Goal: Information Seeking & Learning: Learn about a topic

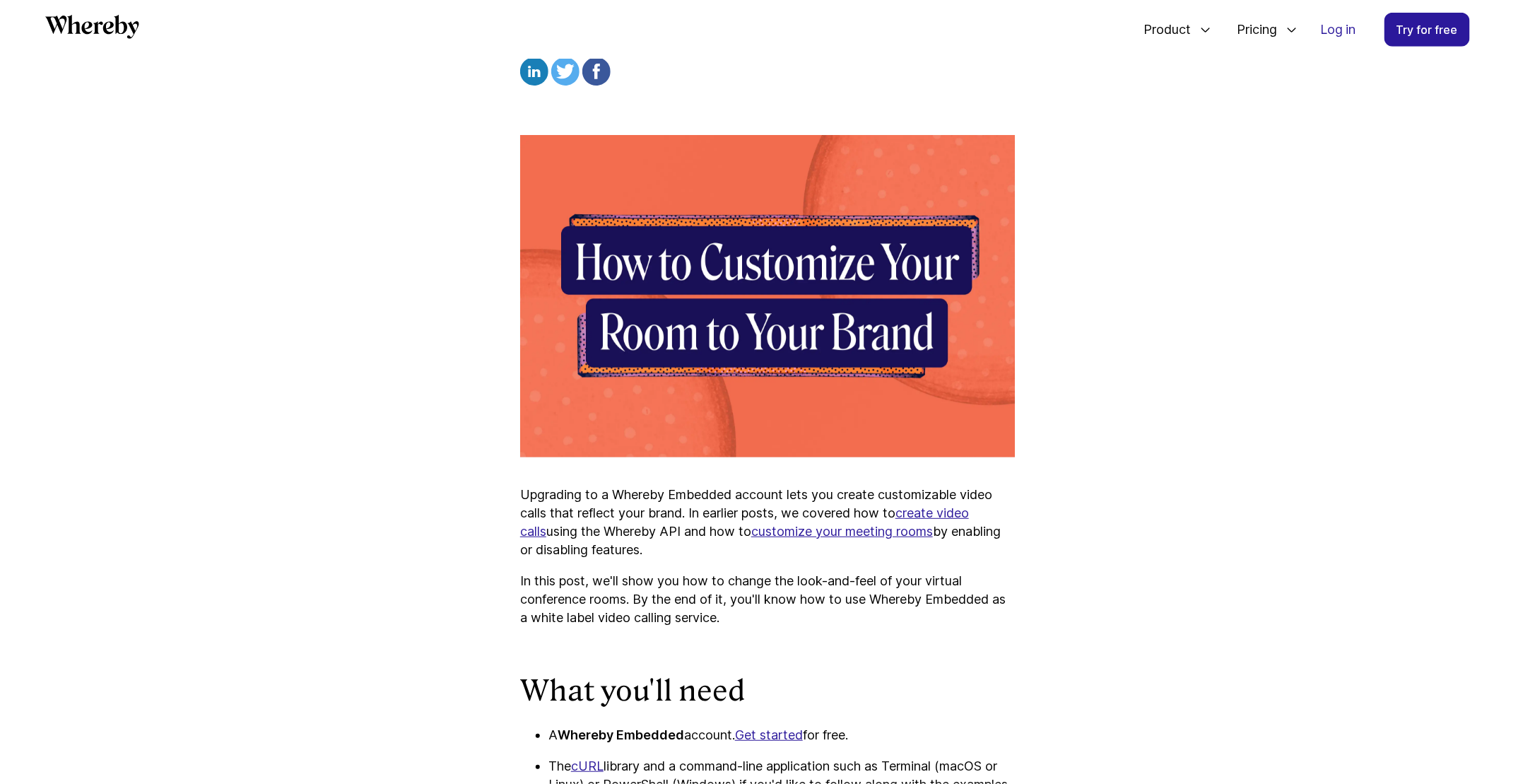
scroll to position [545, 0]
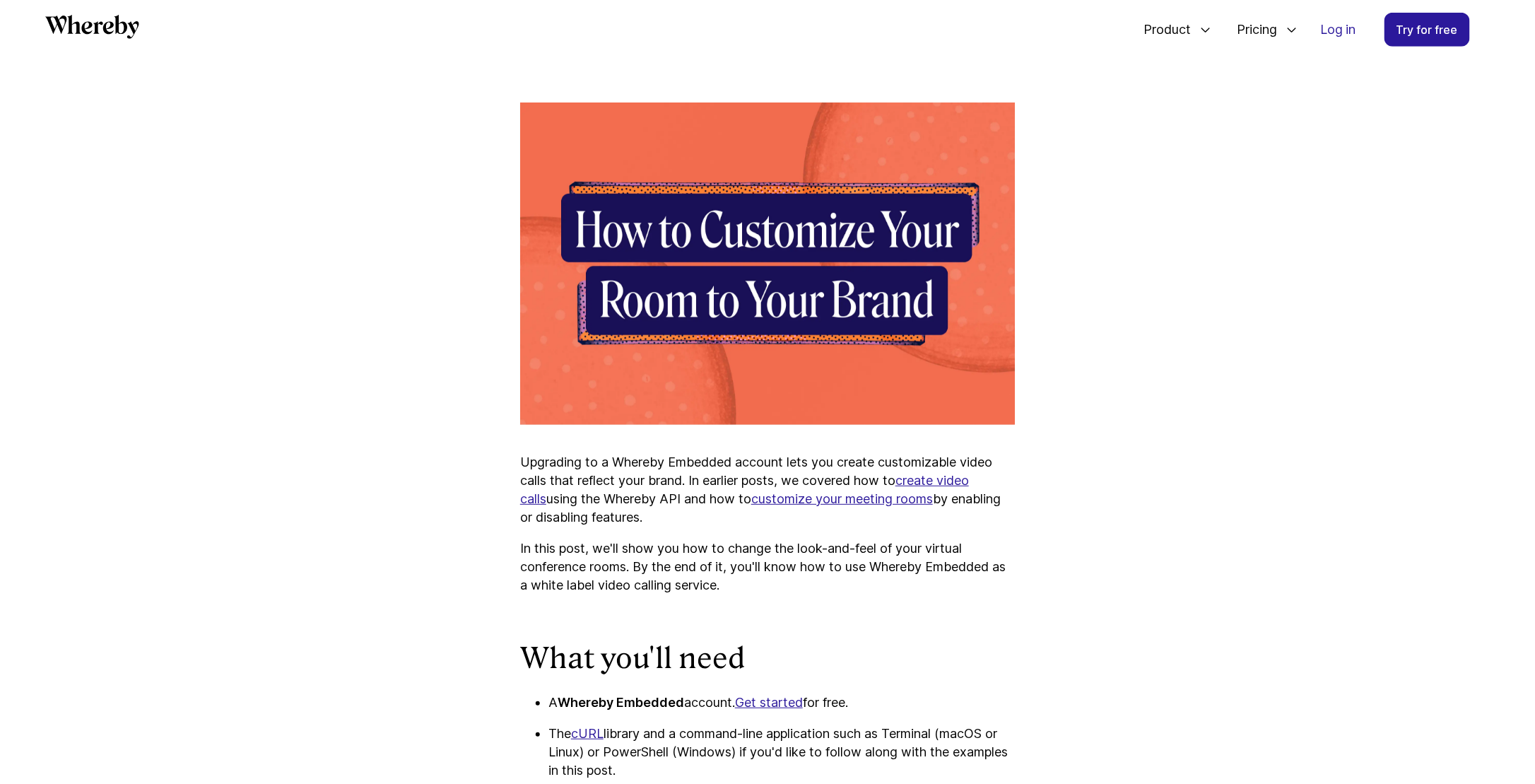
click at [923, 482] on link "create video calls" at bounding box center [744, 489] width 449 height 33
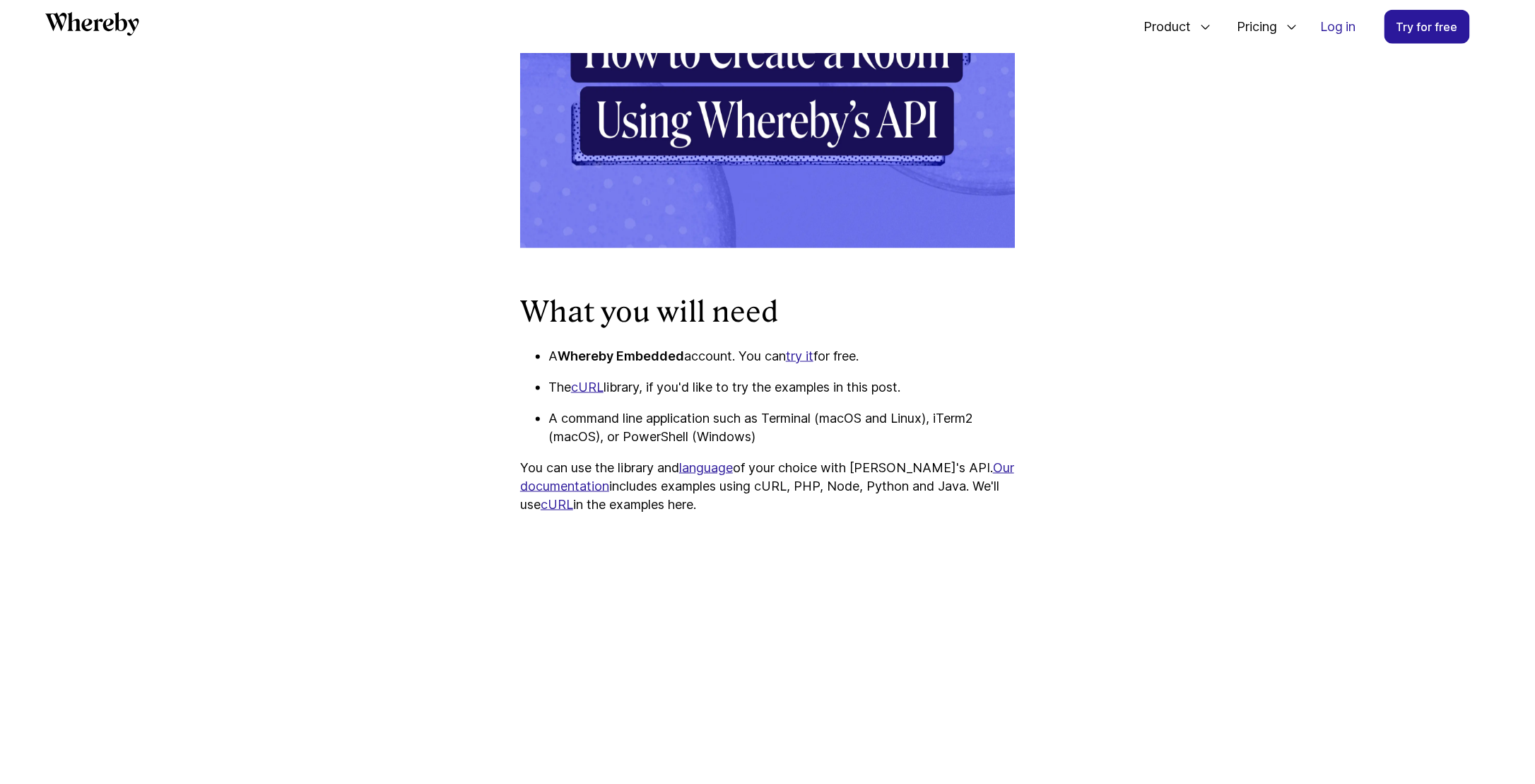
scroll to position [821, 0]
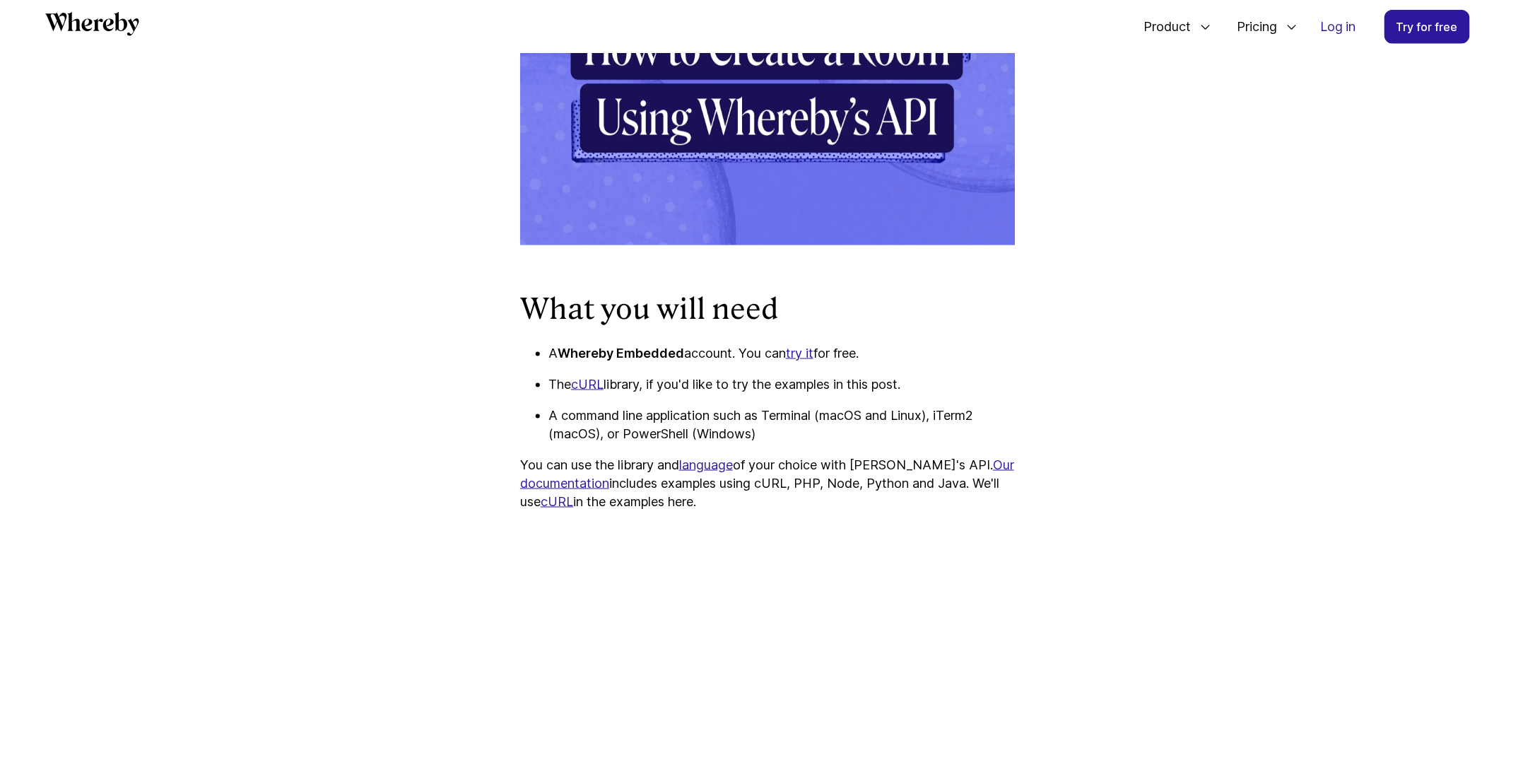
click at [772, 112] on img at bounding box center [767, 84] width 494 height 322
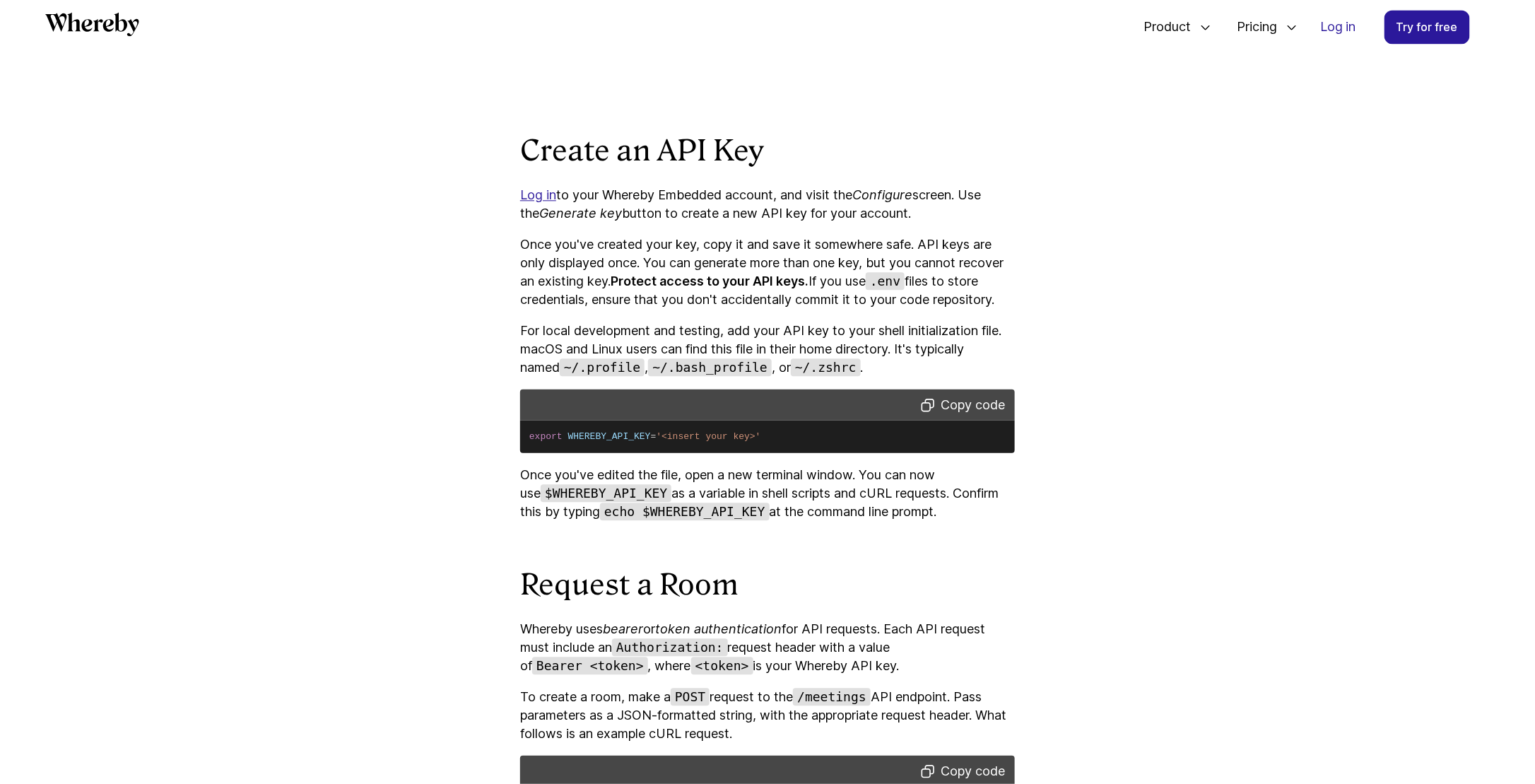
scroll to position [1599, 0]
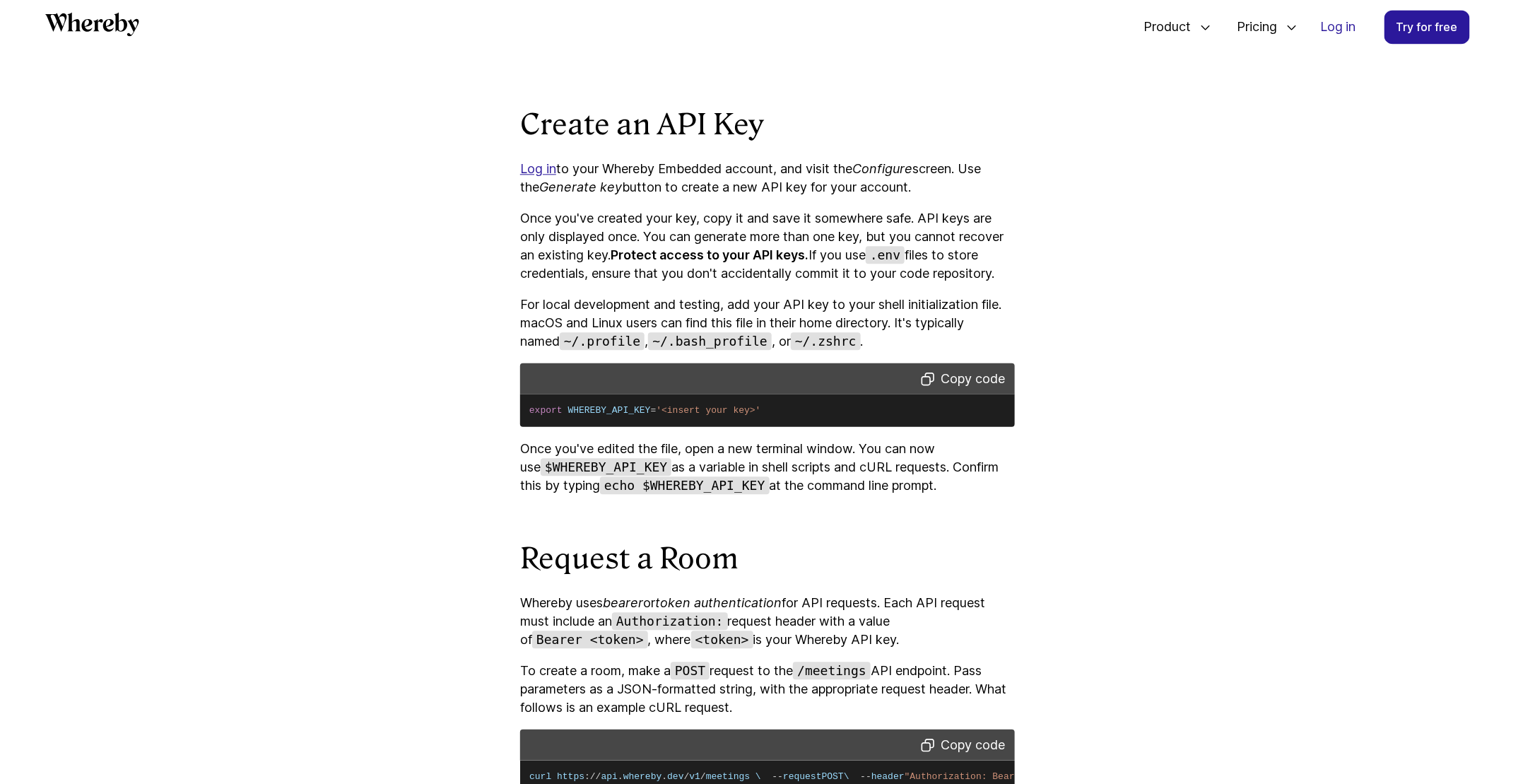
click at [540, 173] on link "Log in" at bounding box center [538, 168] width 36 height 15
